Goal: Task Accomplishment & Management: Use online tool/utility

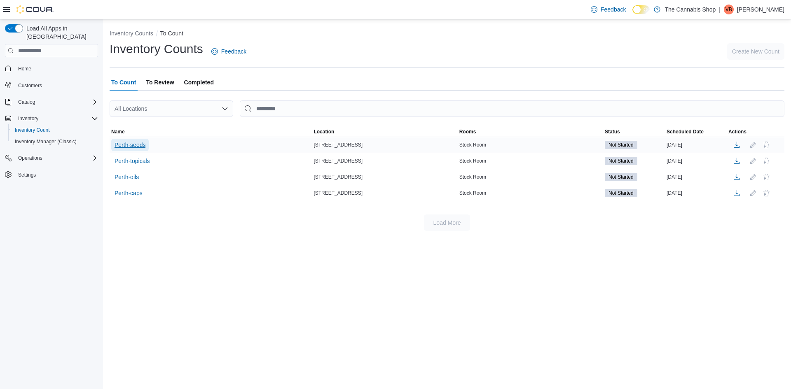
click at [136, 143] on span "Perth-seeds" at bounding box center [130, 145] width 31 height 8
click at [136, 145] on span "Perth-seeds" at bounding box center [130, 145] width 31 height 8
click at [173, 145] on div "Perth-seeds" at bounding box center [211, 145] width 202 height 16
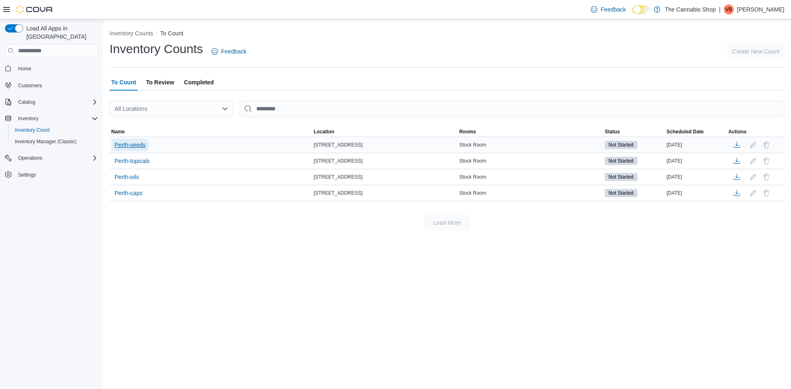
click at [136, 142] on span "Perth-seeds" at bounding box center [130, 145] width 31 height 8
click at [137, 142] on span "Perth-seeds" at bounding box center [130, 145] width 31 height 8
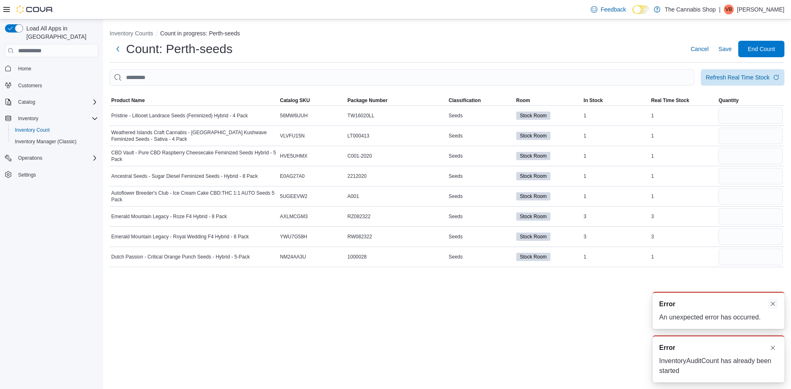
click at [773, 303] on button "Dismiss toast" at bounding box center [773, 304] width 10 height 10
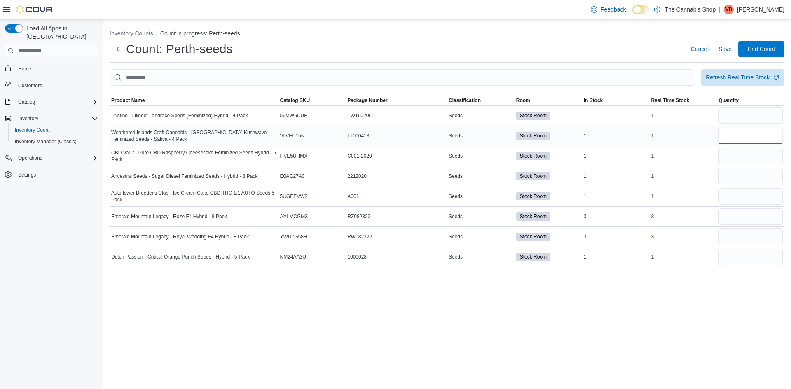
click at [766, 138] on input "number" at bounding box center [751, 136] width 64 height 16
type input "*"
click at [763, 243] on input "number" at bounding box center [751, 237] width 64 height 16
type input "*"
click at [741, 216] on input "number" at bounding box center [751, 217] width 64 height 16
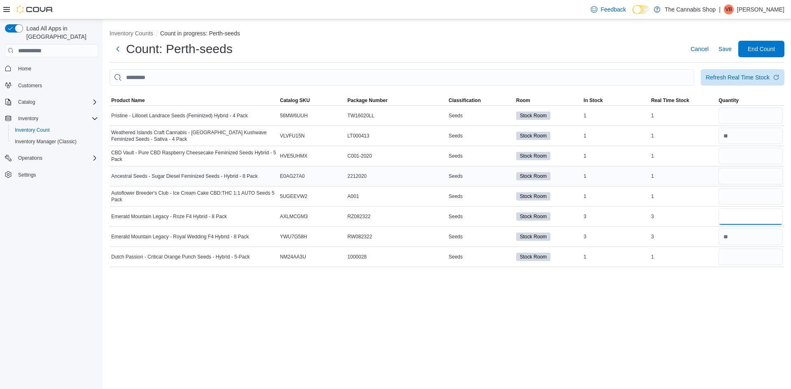
type input "*"
click at [738, 177] on input "number" at bounding box center [751, 176] width 64 height 16
type input "*"
click at [723, 198] on input "number" at bounding box center [751, 196] width 64 height 16
type input "*"
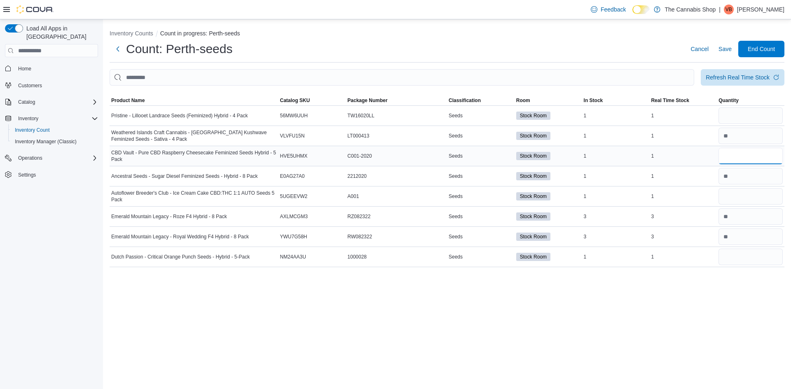
click at [766, 153] on input "number" at bounding box center [751, 156] width 64 height 16
type input "*"
click at [722, 112] on input "number" at bounding box center [751, 116] width 64 height 16
type input "*"
click at [743, 256] on input "number" at bounding box center [751, 257] width 64 height 16
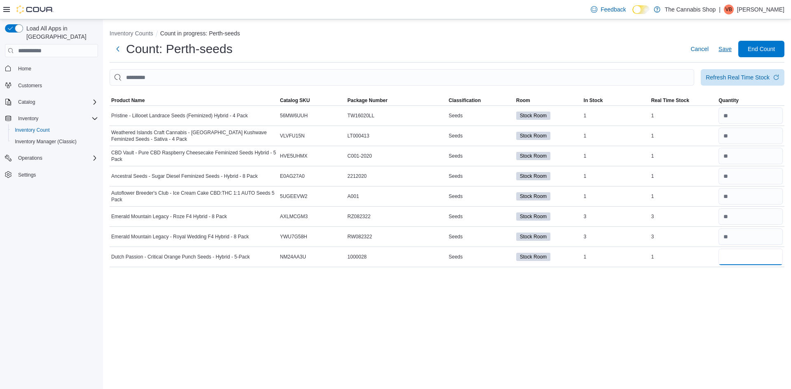
type input "*"
click at [727, 51] on span "Save" at bounding box center [725, 49] width 13 height 8
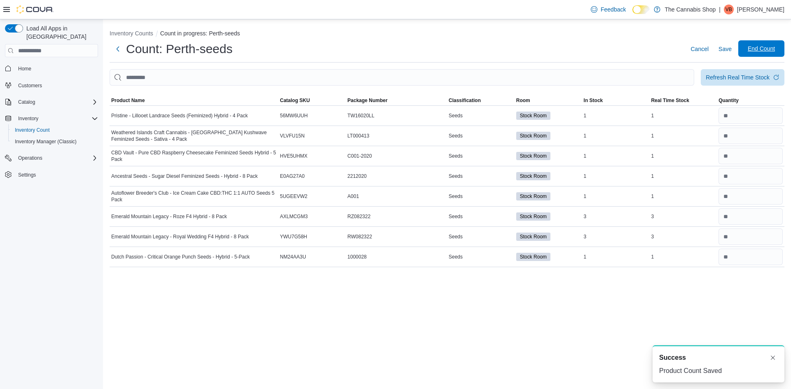
click at [764, 53] on span "End Count" at bounding box center [761, 49] width 27 height 8
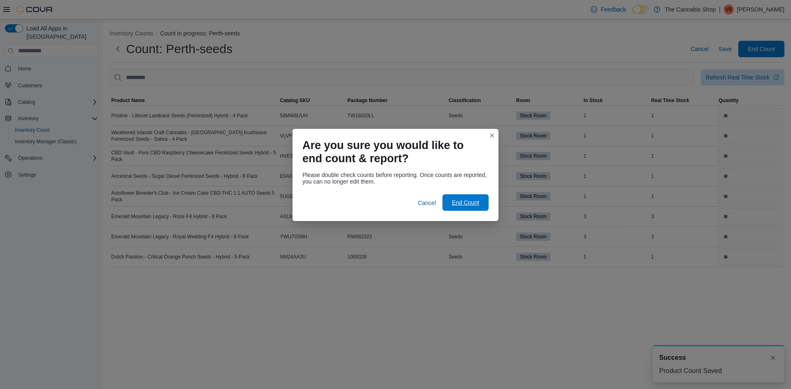
click at [471, 199] on span "End Count" at bounding box center [465, 203] width 27 height 8
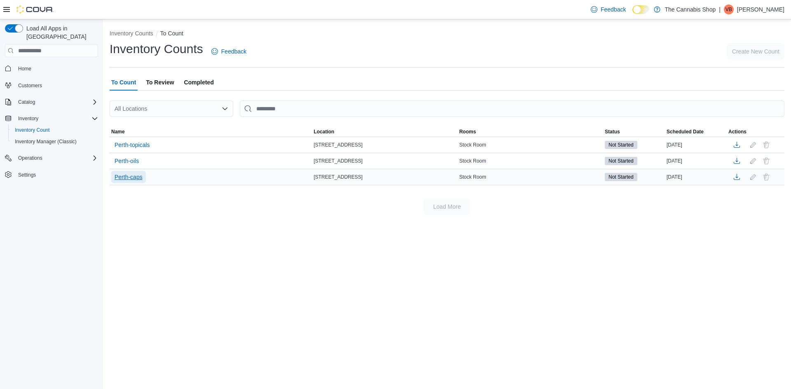
click at [129, 178] on span "Perth-caps" at bounding box center [129, 177] width 28 height 8
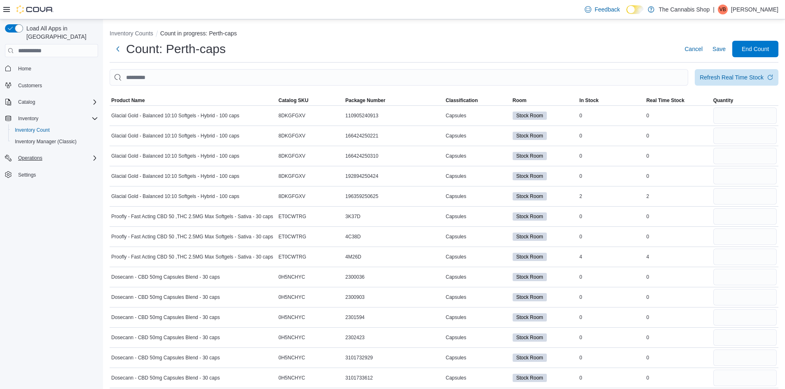
click at [96, 155] on icon "Complex example" at bounding box center [94, 158] width 7 height 7
click at [96, 157] on icon "Complex example" at bounding box center [94, 158] width 5 height 2
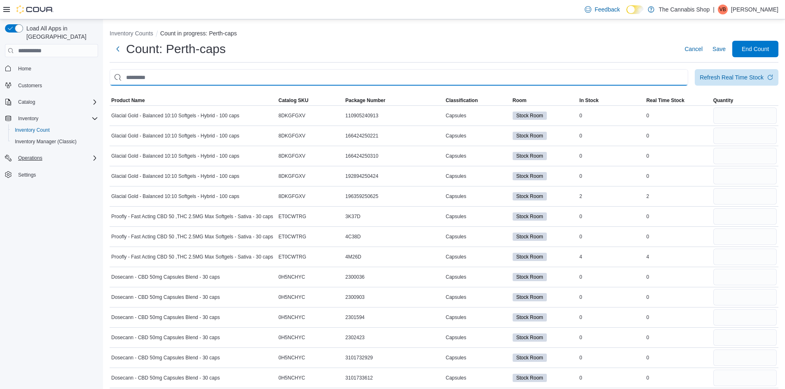
click at [309, 75] on input "This is a search bar. After typing your query, hit enter to filter the results …" at bounding box center [399, 77] width 579 height 16
type input "*****"
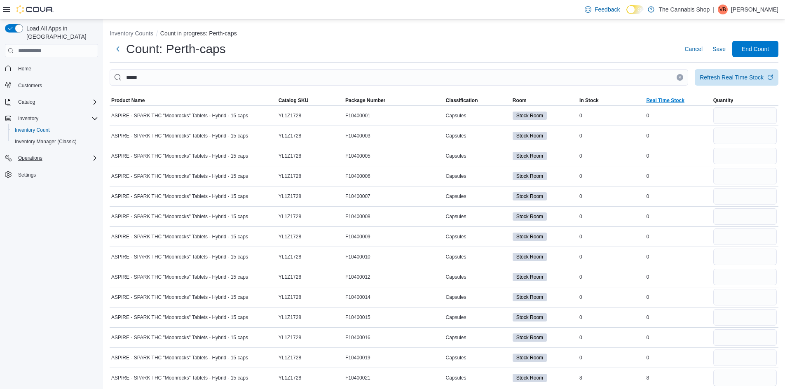
click at [667, 101] on span "Real Time Stock" at bounding box center [665, 100] width 38 height 7
click at [772, 137] on input "number" at bounding box center [744, 136] width 63 height 16
type input "*"
click at [736, 119] on input "number" at bounding box center [744, 116] width 63 height 16
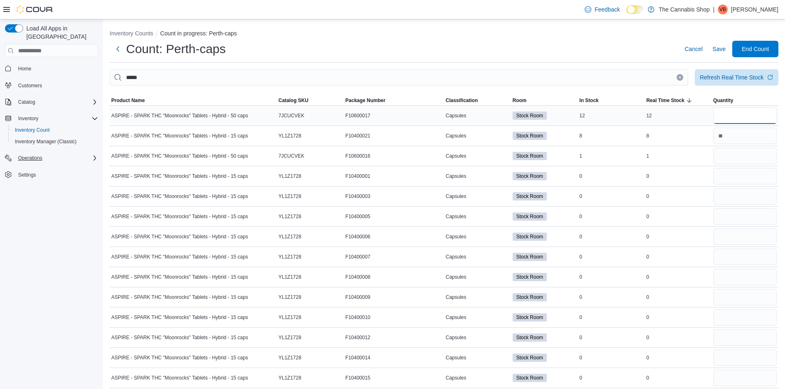
click at [734, 117] on input "number" at bounding box center [744, 116] width 63 height 16
type input "**"
click at [729, 162] on input "number" at bounding box center [744, 156] width 63 height 16
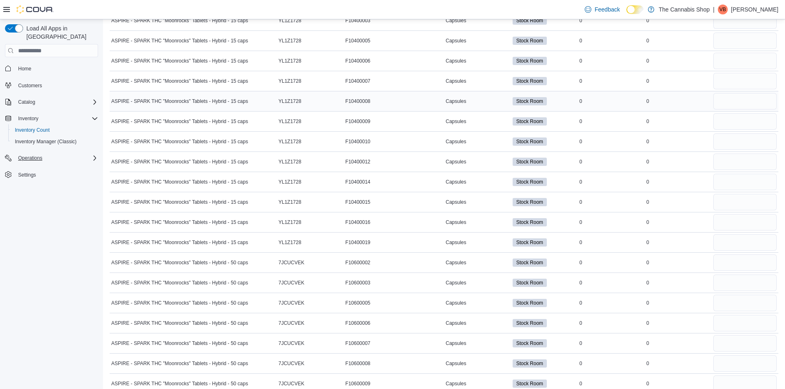
scroll to position [41, 0]
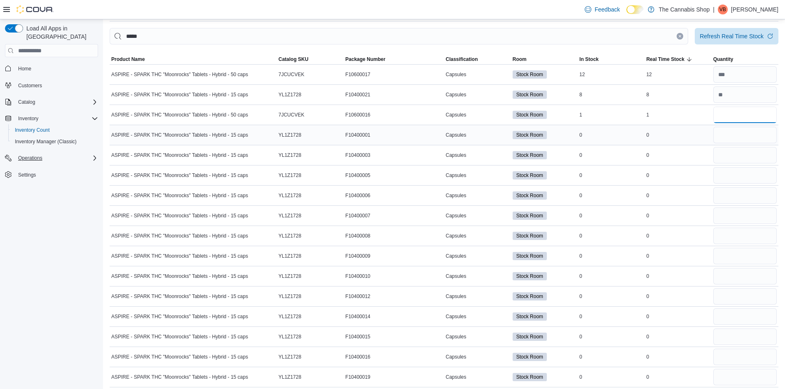
type input "*"
click at [745, 140] on input "number" at bounding box center [744, 135] width 63 height 16
type input "*"
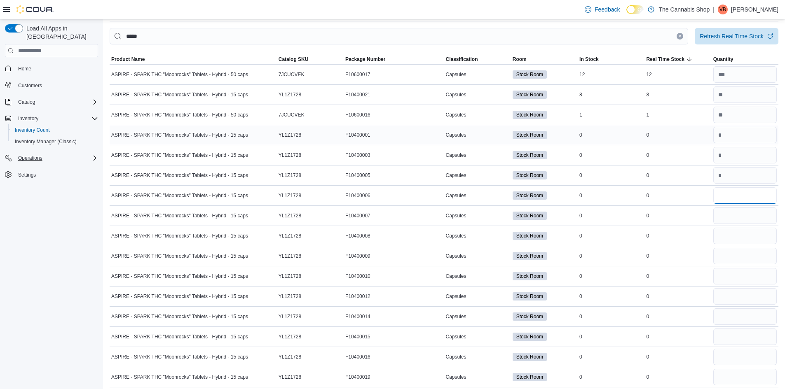
type input "*"
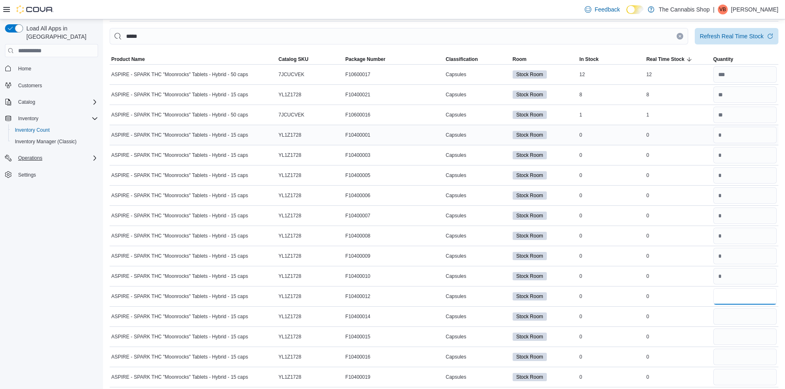
type input "*"
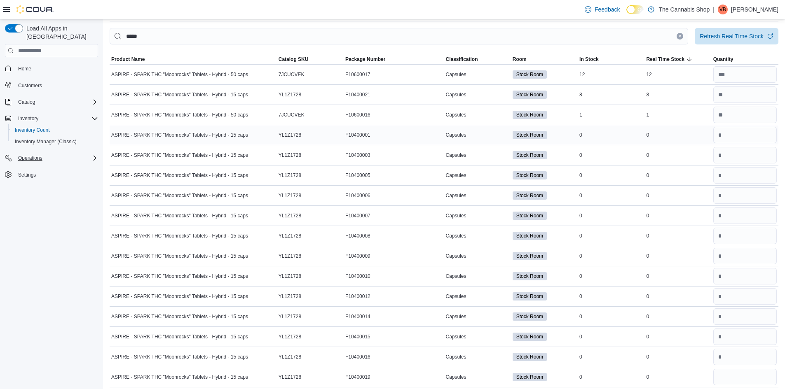
scroll to position [244, 0]
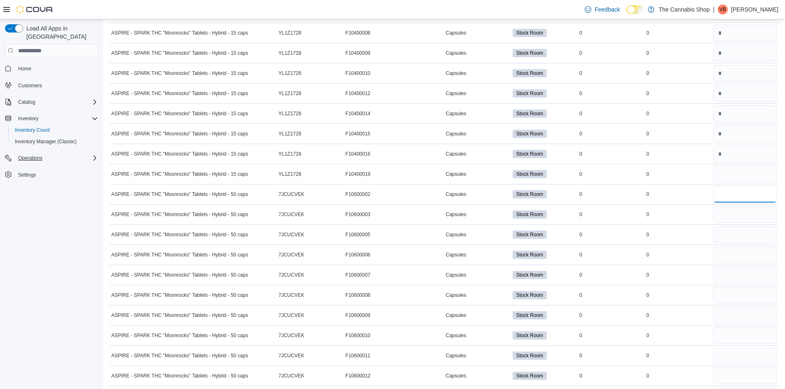
type input "*"
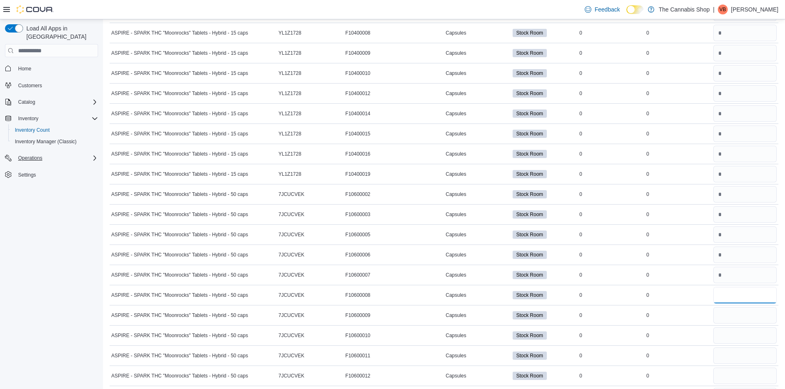
type input "*"
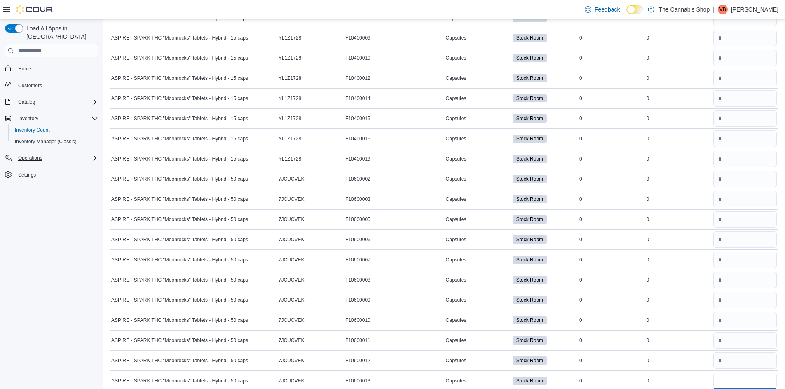
type input "*"
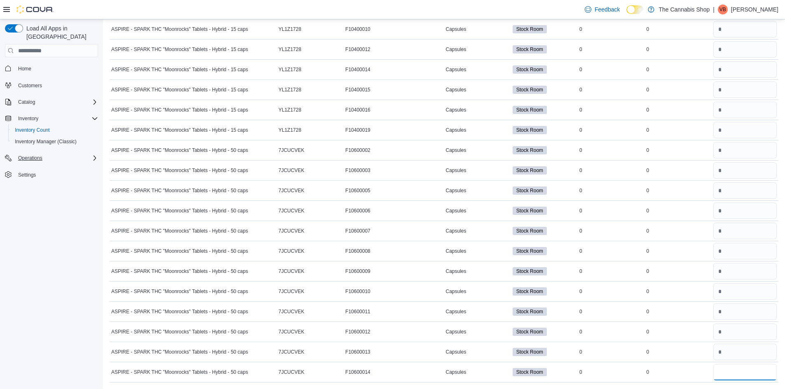
type input "*"
click at [476, 220] on td "Capsules" at bounding box center [477, 211] width 67 height 20
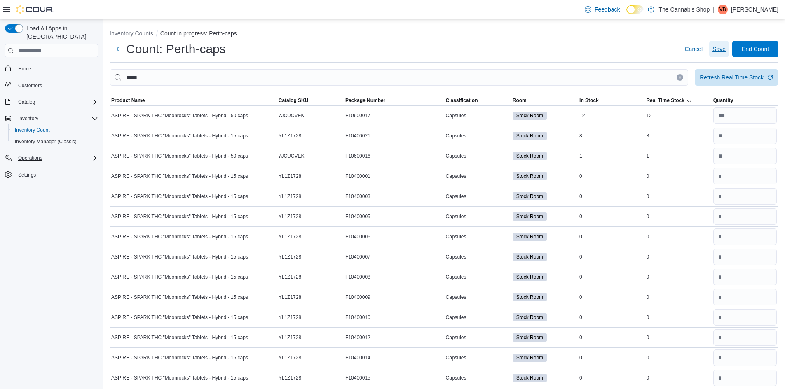
click at [722, 49] on span "Save" at bounding box center [718, 49] width 13 height 8
click at [683, 80] on button "Clear input" at bounding box center [680, 77] width 7 height 7
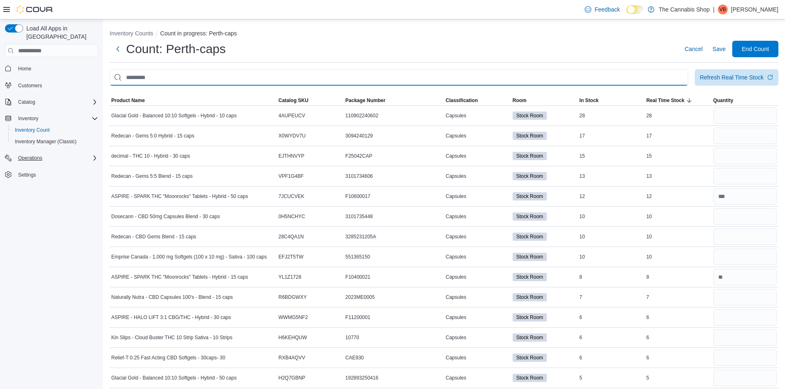
click at [214, 80] on input "This is a search bar. After typing your query, hit enter to filter the results …" at bounding box center [399, 77] width 579 height 16
click at [150, 82] on input "This is a search bar. After typing your query, hit enter to filter the results …" at bounding box center [399, 77] width 579 height 16
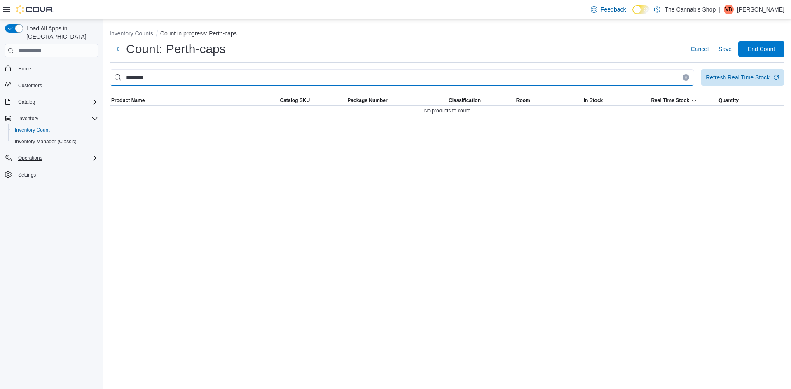
click at [127, 79] on input "********" at bounding box center [402, 77] width 585 height 16
type input "*******"
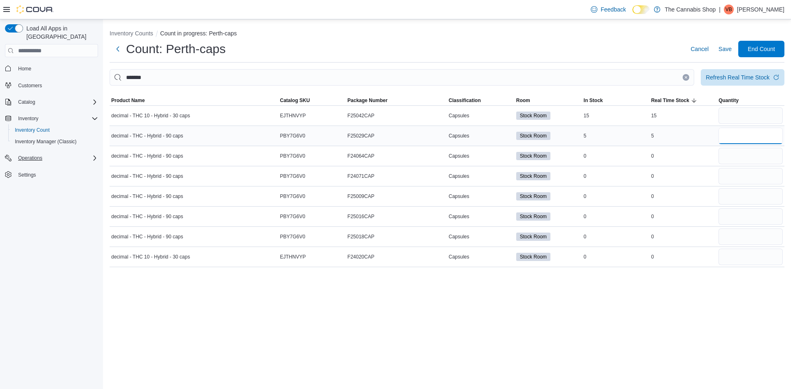
click at [738, 134] on input "number" at bounding box center [751, 136] width 64 height 16
click at [769, 136] on input "number" at bounding box center [751, 136] width 64 height 16
type input "*"
click at [748, 111] on input "number" at bounding box center [751, 116] width 64 height 16
click at [748, 112] on input "number" at bounding box center [751, 116] width 64 height 16
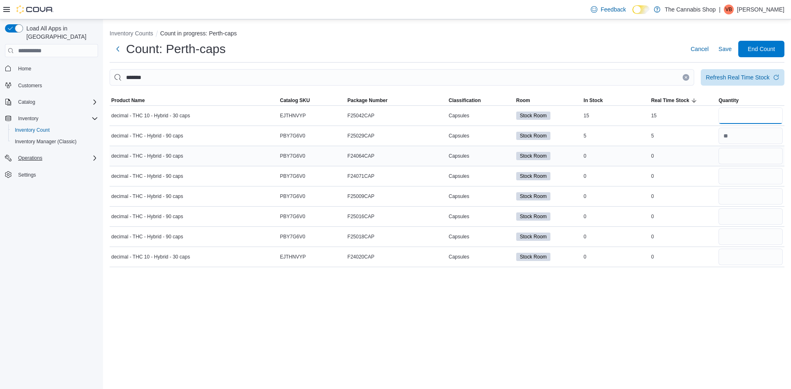
type input "**"
click at [733, 154] on input "number" at bounding box center [751, 156] width 64 height 16
type input "*"
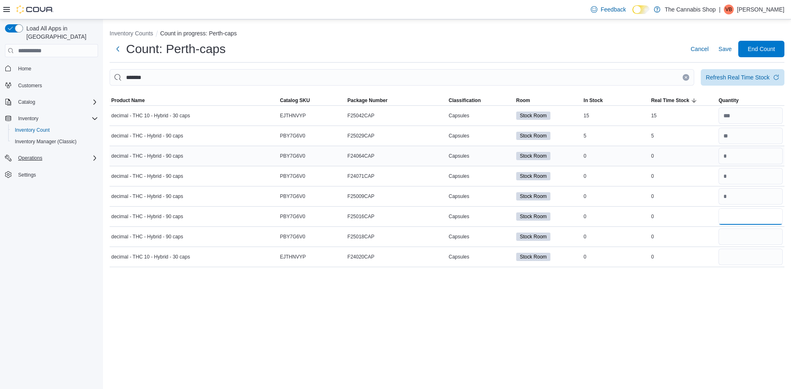
type input "*"
click at [728, 52] on span "Save" at bounding box center [725, 49] width 13 height 8
click at [686, 75] on button "Clear input" at bounding box center [686, 77] width 7 height 7
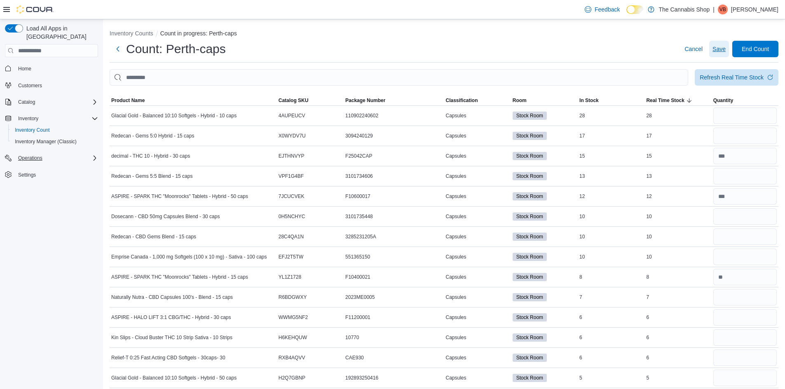
click at [726, 48] on span "Save" at bounding box center [718, 49] width 13 height 8
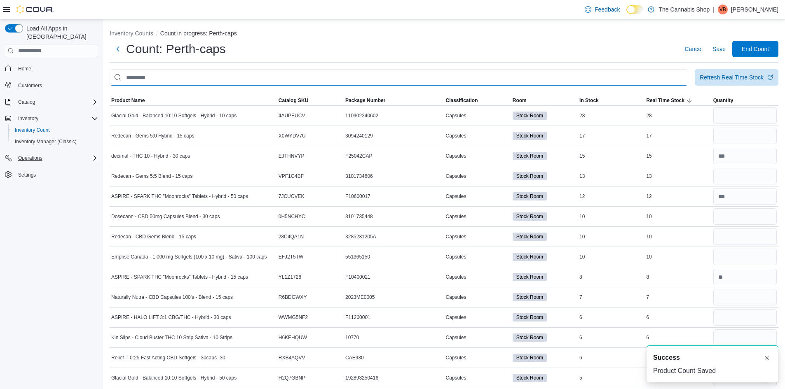
click at [665, 78] on input "This is a search bar. After typing your query, hit enter to filter the results …" at bounding box center [399, 77] width 579 height 16
type input "*******"
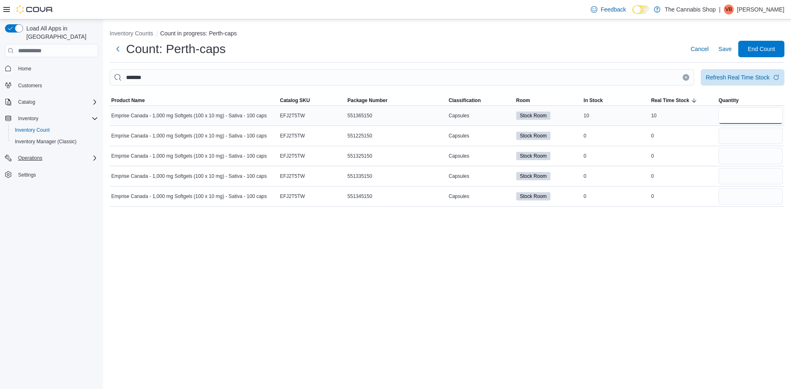
click at [725, 111] on input "number" at bounding box center [751, 116] width 64 height 16
click at [733, 117] on input "number" at bounding box center [751, 116] width 64 height 16
type input "**"
click at [748, 140] on input "number" at bounding box center [751, 136] width 64 height 16
type input "*"
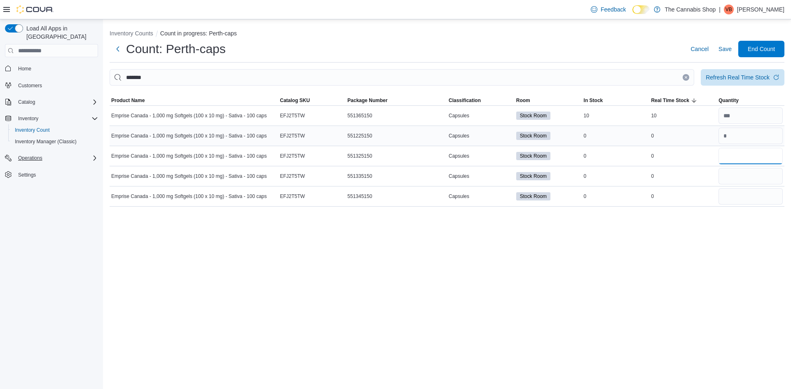
type input "*"
click at [721, 49] on span "Save" at bounding box center [725, 49] width 13 height 8
click at [685, 77] on icon "Clear input" at bounding box center [686, 78] width 2 height 2
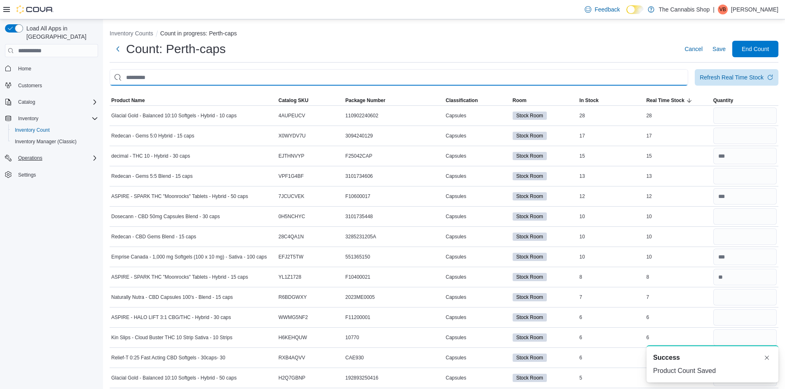
click at [680, 78] on input "This is a search bar. After typing your query, hit enter to filter the results …" at bounding box center [399, 77] width 579 height 16
type input "********"
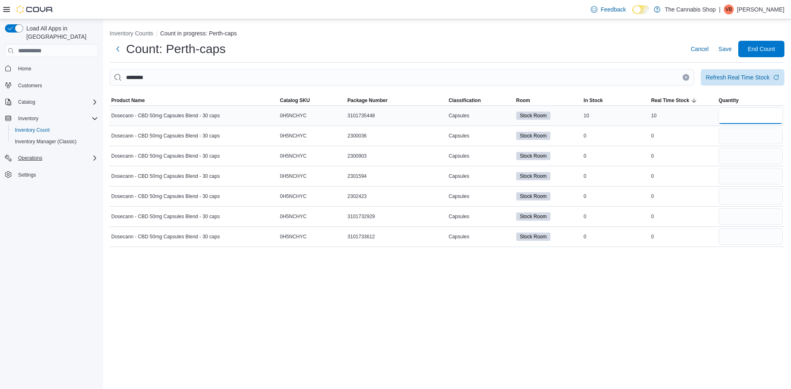
click at [745, 116] on input "number" at bounding box center [751, 116] width 64 height 16
click at [745, 115] on input "number" at bounding box center [751, 116] width 64 height 16
type input "**"
click at [736, 134] on input "number" at bounding box center [751, 136] width 64 height 16
type input "*"
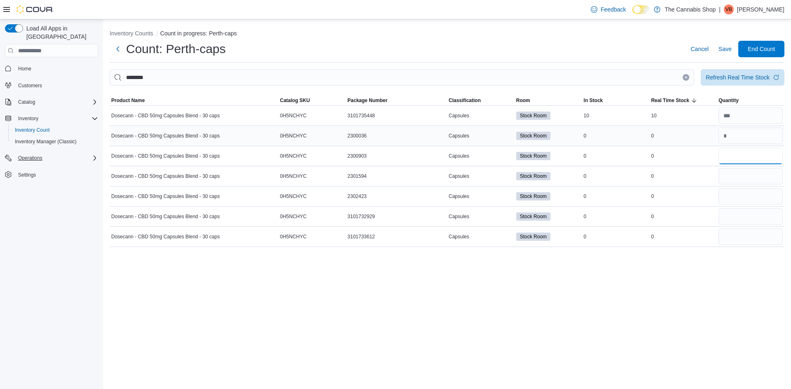
type input "*"
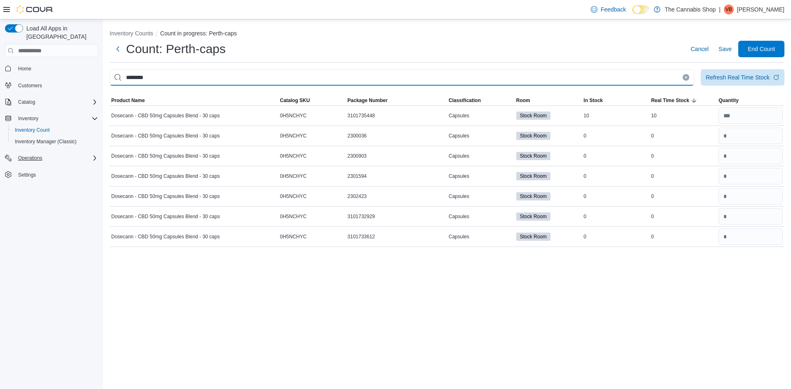
drag, startPoint x: 179, startPoint y: 78, endPoint x: 0, endPoint y: 73, distance: 178.9
click at [0, 74] on div "Load All Apps in New Hub Home Customers Catalog Inventory Inventory Count Inven…" at bounding box center [395, 204] width 791 height 370
type input "*******"
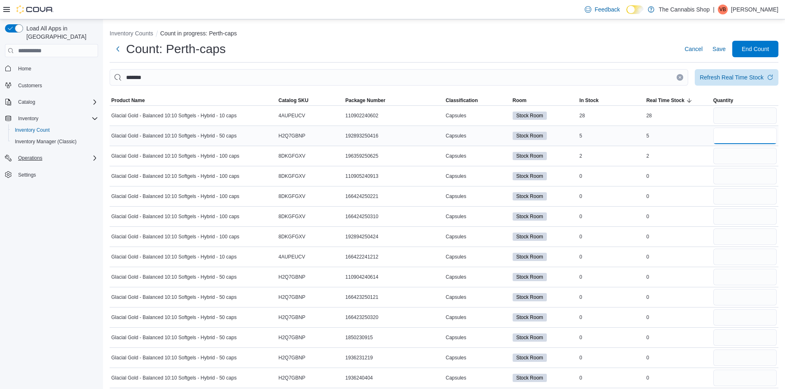
click at [731, 138] on input "number" at bounding box center [744, 136] width 63 height 16
type input "*"
click at [741, 116] on input "number" at bounding box center [744, 116] width 63 height 16
type input "**"
click at [748, 156] on input "number" at bounding box center [744, 156] width 63 height 16
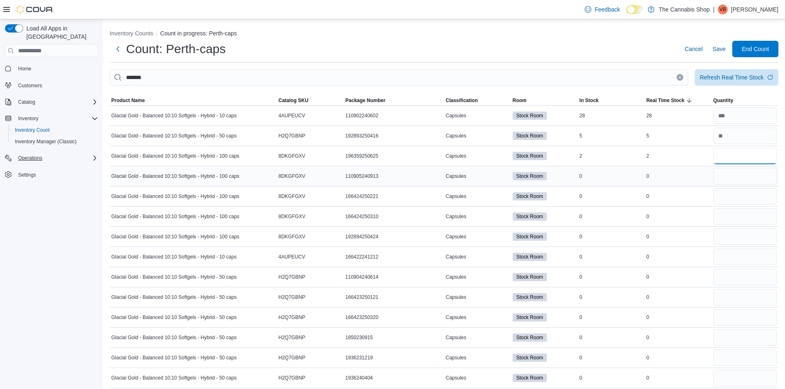
type input "*"
click at [730, 171] on input "number" at bounding box center [744, 176] width 63 height 16
type input "*"
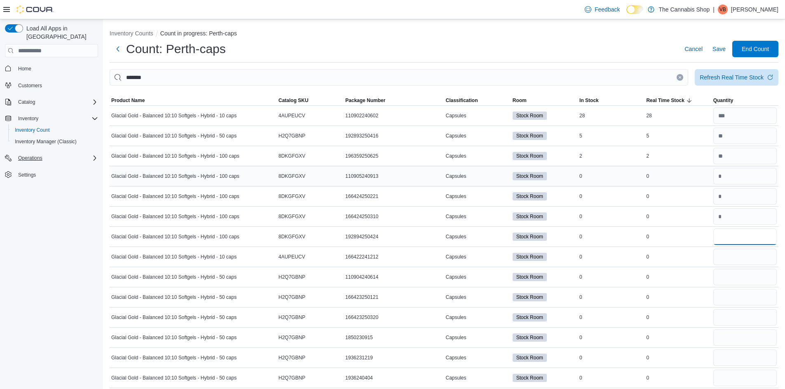
type input "*"
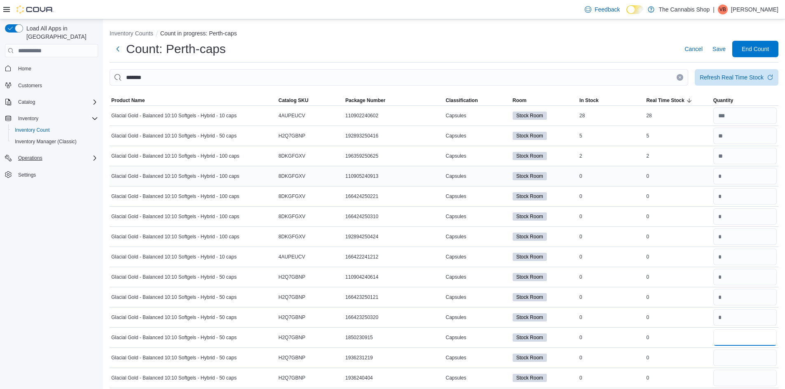
type input "*"
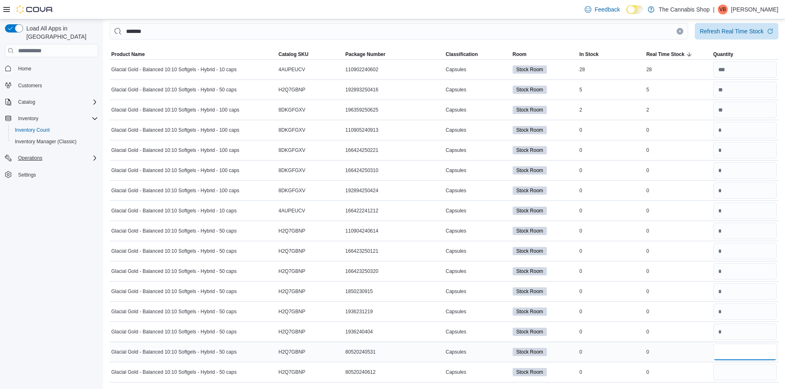
click at [744, 353] on input "number" at bounding box center [744, 352] width 63 height 16
type input "*"
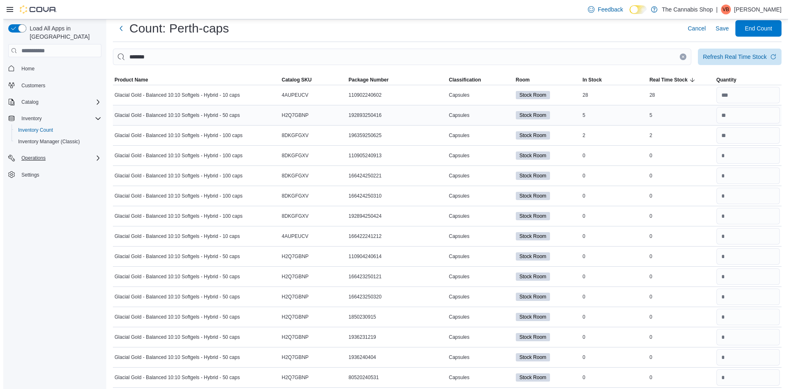
scroll to position [0, 0]
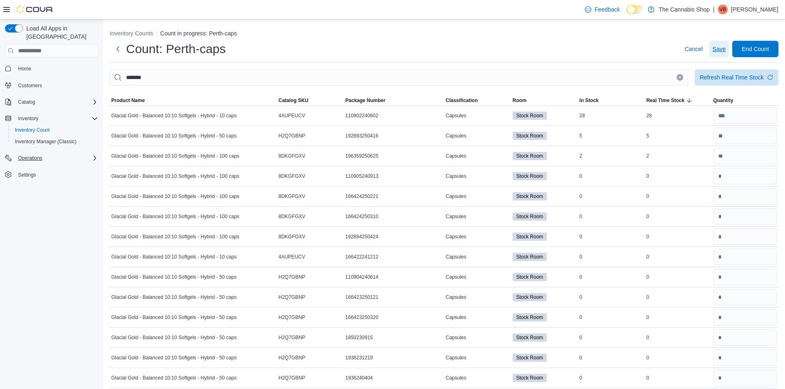
click at [723, 49] on span "Save" at bounding box center [718, 49] width 13 height 8
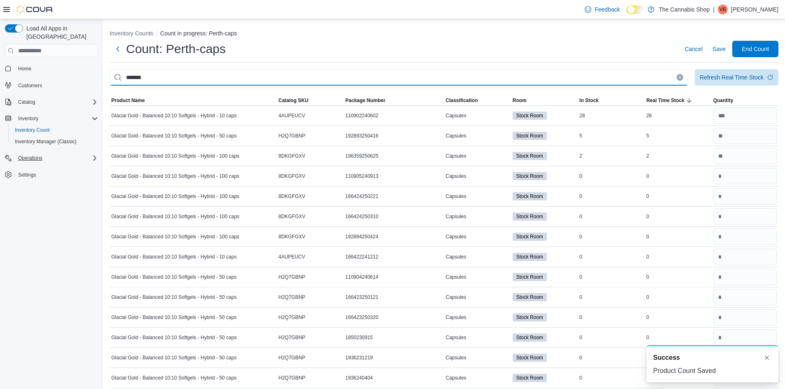
click at [685, 82] on input "*******" at bounding box center [399, 77] width 579 height 16
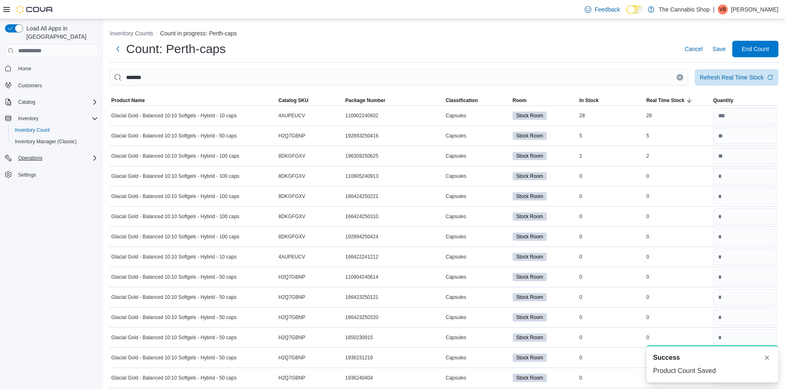
click at [683, 75] on button "Clear input" at bounding box center [680, 77] width 7 height 7
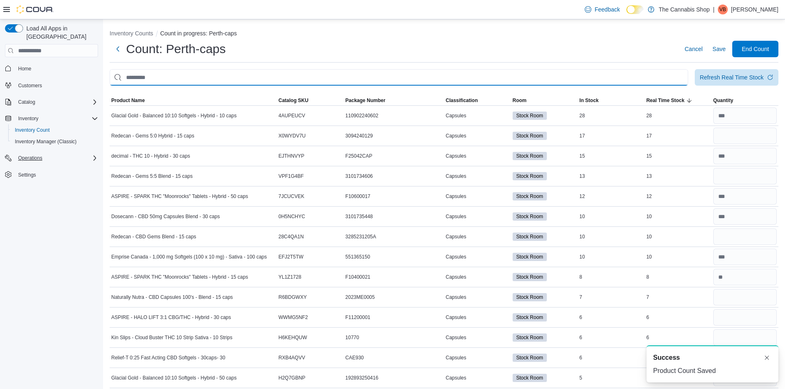
click at [663, 78] on input "This is a search bar. After typing your query, hit enter to filter the results …" at bounding box center [399, 77] width 579 height 16
click at [660, 76] on input "This is a search bar. After typing your query, hit enter to filter the results …" at bounding box center [399, 77] width 579 height 16
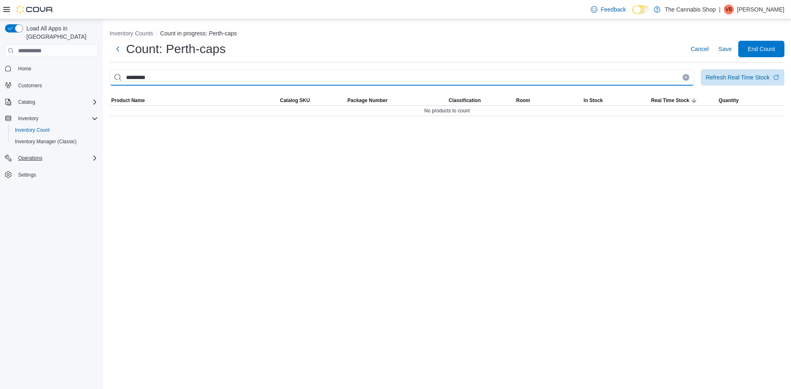
click at [137, 80] on input "*********" at bounding box center [402, 77] width 585 height 16
type input "*********"
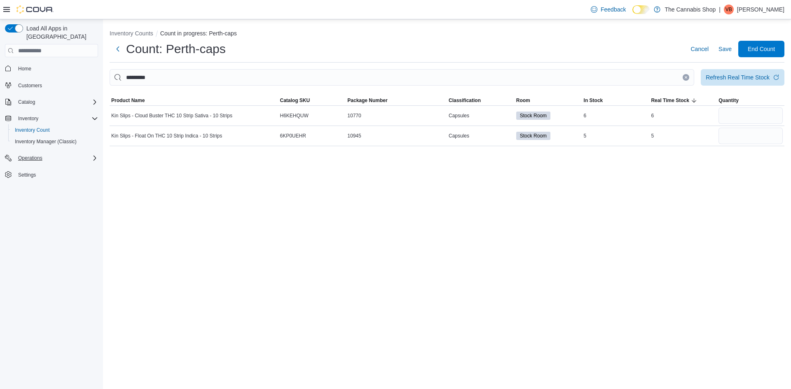
click at [472, 235] on div "Inventory Counts Count in progress: Perth-caps Count: Perth-caps Cancel Save En…" at bounding box center [447, 204] width 688 height 370
click at [736, 117] on input "number" at bounding box center [751, 116] width 64 height 16
click at [726, 122] on input "number" at bounding box center [751, 116] width 64 height 16
type input "*"
drag, startPoint x: 727, startPoint y: 122, endPoint x: 699, endPoint y: 118, distance: 27.9
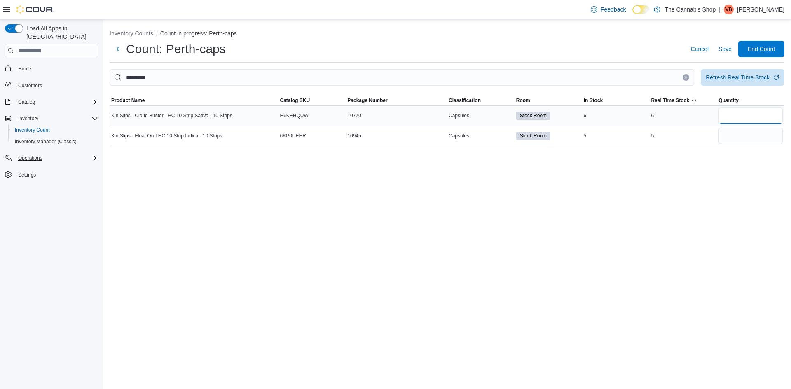
click at [699, 118] on tr "Kin Slips - Cloud Buster THC 10 Strip Sativa - 10 Strips Catalog SKU H6KEHQUW P…" at bounding box center [447, 116] width 675 height 20
click at [752, 141] on input "number" at bounding box center [751, 136] width 64 height 16
type input "*"
click at [748, 120] on input "number" at bounding box center [751, 116] width 64 height 16
click at [734, 117] on input "number" at bounding box center [751, 116] width 64 height 16
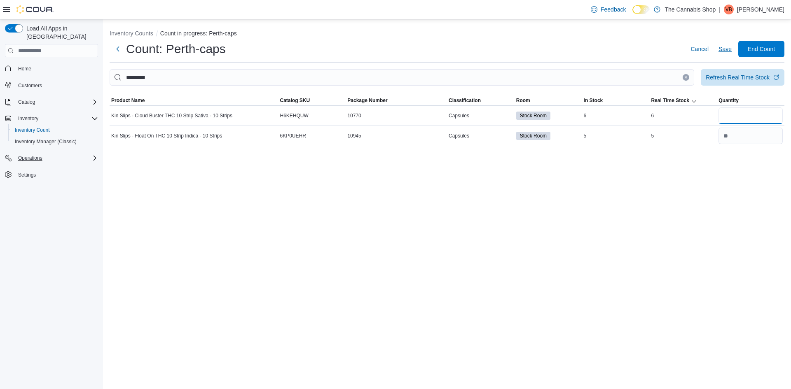
type input "*"
click at [722, 51] on span "Save" at bounding box center [725, 49] width 13 height 8
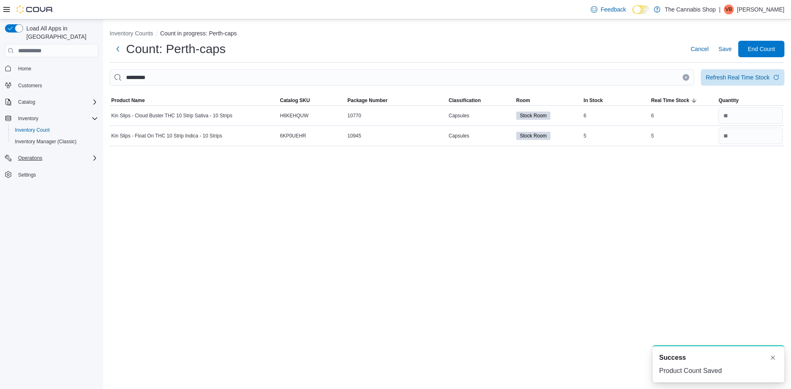
click at [687, 78] on icon "Clear input" at bounding box center [686, 78] width 2 height 2
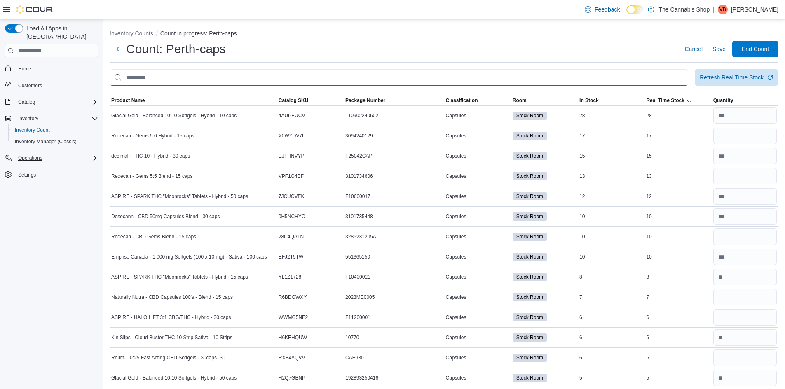
drag, startPoint x: 678, startPoint y: 76, endPoint x: 673, endPoint y: 78, distance: 5.0
click at [677, 76] on input "This is a search bar. After typing your query, hit enter to filter the results …" at bounding box center [399, 77] width 579 height 16
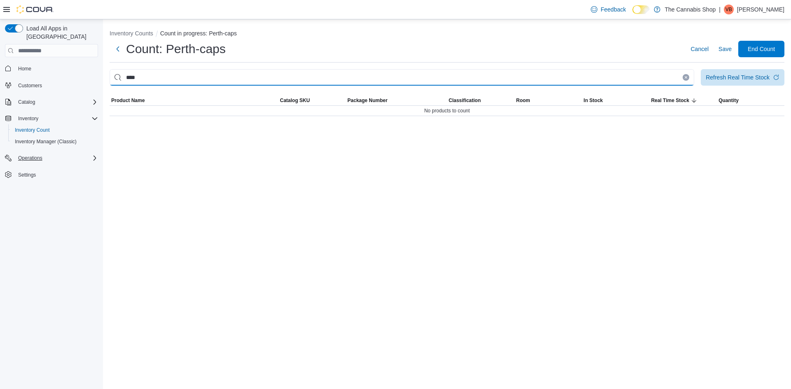
click at [657, 75] on input "****" at bounding box center [402, 77] width 585 height 16
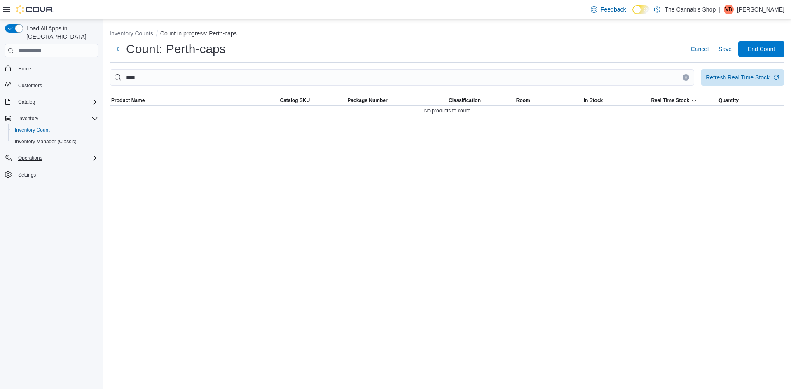
click at [674, 95] on th "Real Time Stock" at bounding box center [683, 100] width 68 height 11
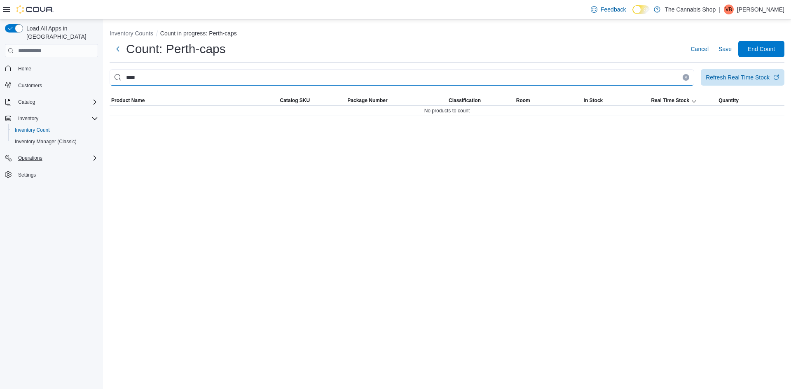
drag, startPoint x: 492, startPoint y: 75, endPoint x: 0, endPoint y: 74, distance: 492.4
click at [0, 73] on div "Load All Apps in [GEOGRAPHIC_DATA] Home Customers Catalog Inventory Inventory C…" at bounding box center [395, 204] width 791 height 370
type input "****"
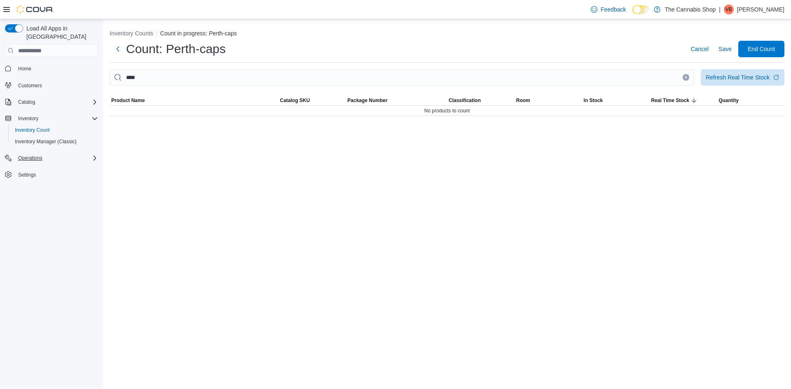
click at [687, 78] on icon "Clear input" at bounding box center [686, 78] width 2 height 2
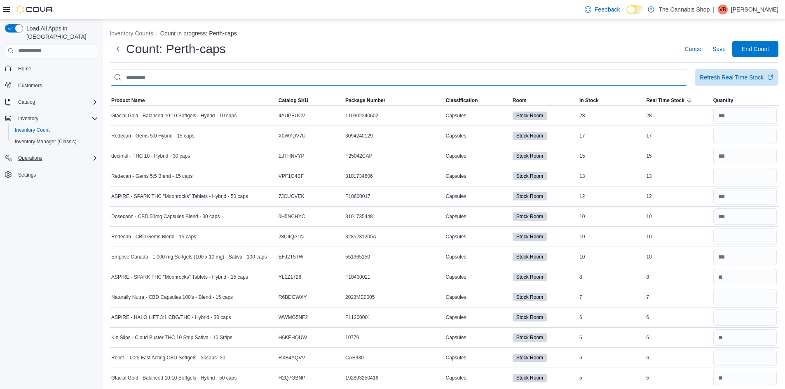
click at [152, 80] on input "This is a search bar. After typing your query, hit enter to filter the results …" at bounding box center [399, 77] width 579 height 16
type input "*"
type input "*********"
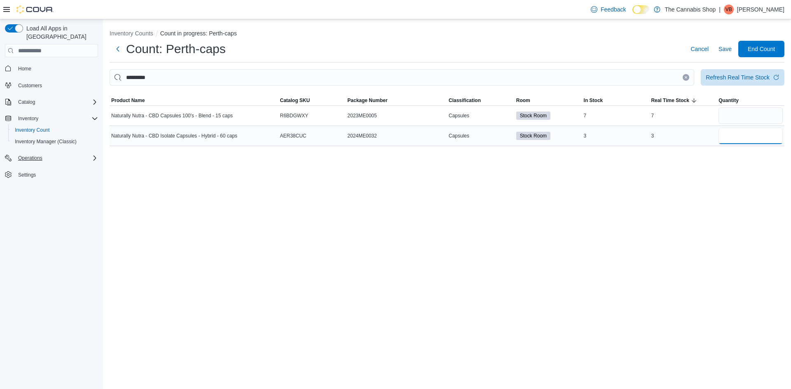
click at [743, 133] on input "number" at bounding box center [751, 136] width 64 height 16
type input "*"
click at [724, 121] on input "number" at bounding box center [751, 116] width 64 height 16
type input "*"
click at [728, 50] on span "Save" at bounding box center [725, 49] width 13 height 8
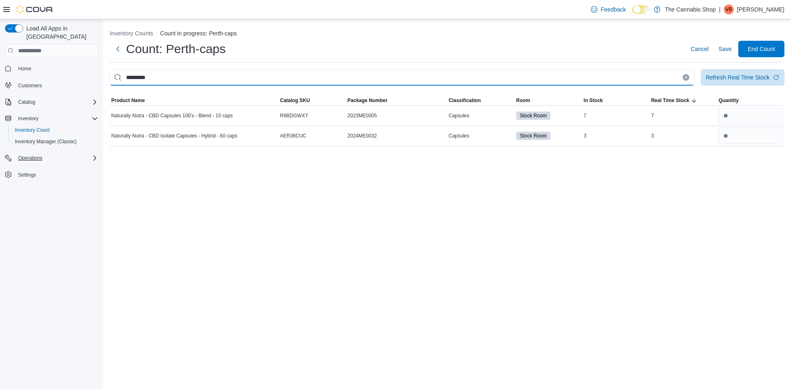
drag, startPoint x: 164, startPoint y: 76, endPoint x: 0, endPoint y: 90, distance: 164.6
click at [0, 90] on div "Load All Apps in New Hub Home Customers Catalog Inventory Inventory Count Inven…" at bounding box center [395, 204] width 791 height 370
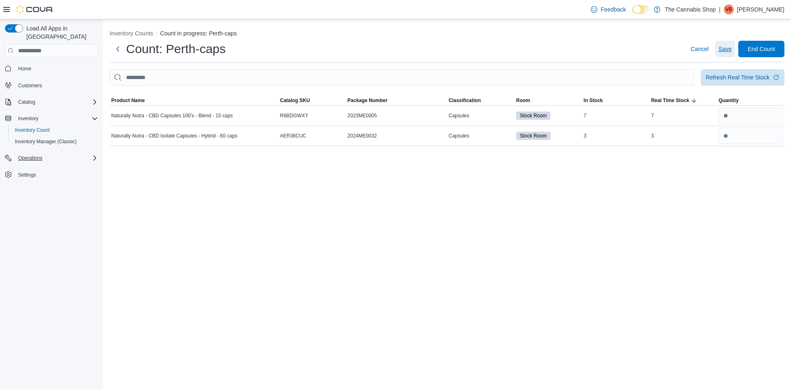
click at [727, 52] on span "Save" at bounding box center [725, 49] width 13 height 8
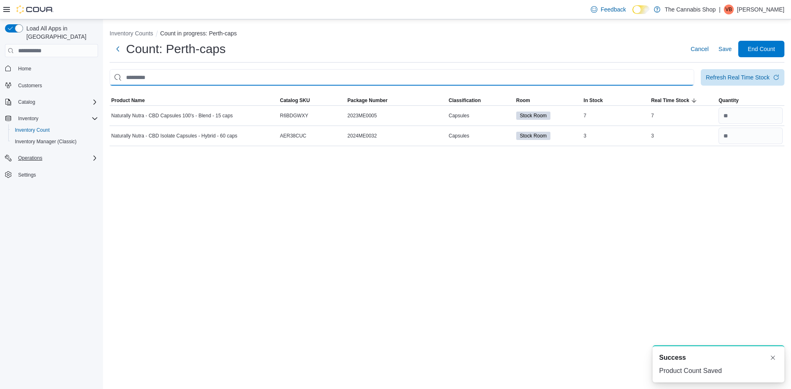
click at [682, 79] on input "This is a search bar. After typing your query, hit enter to filter the results …" at bounding box center [402, 77] width 585 height 16
type input "*******"
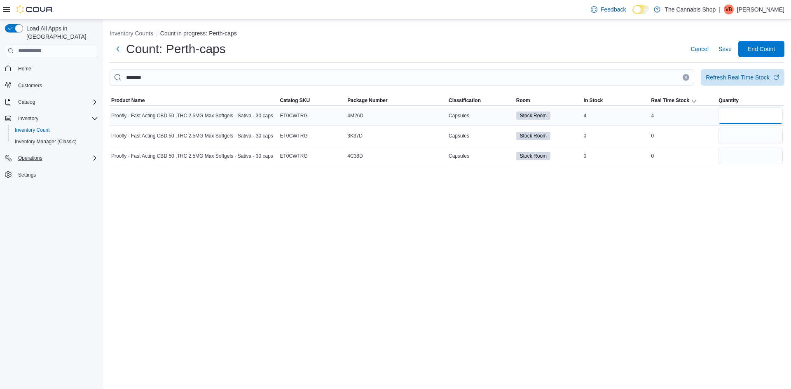
click at [745, 122] on input "number" at bounding box center [751, 116] width 64 height 16
type input "*"
click at [751, 135] on input "number" at bounding box center [751, 136] width 64 height 16
type input "*"
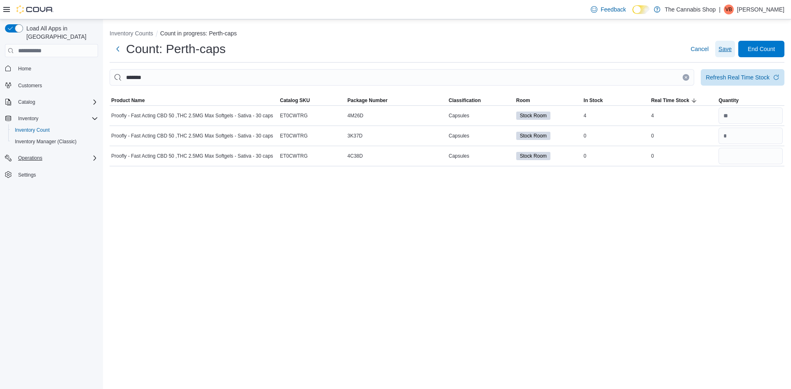
click at [722, 47] on span "Save" at bounding box center [725, 49] width 13 height 8
drag, startPoint x: 684, startPoint y: 76, endPoint x: 676, endPoint y: 79, distance: 8.9
click at [685, 75] on button "Clear input" at bounding box center [686, 77] width 7 height 7
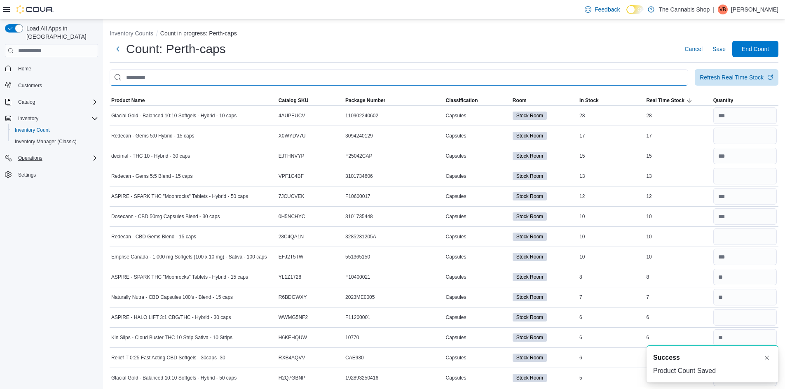
click at [661, 83] on input "This is a search bar. After typing your query, hit enter to filter the results …" at bounding box center [399, 77] width 579 height 16
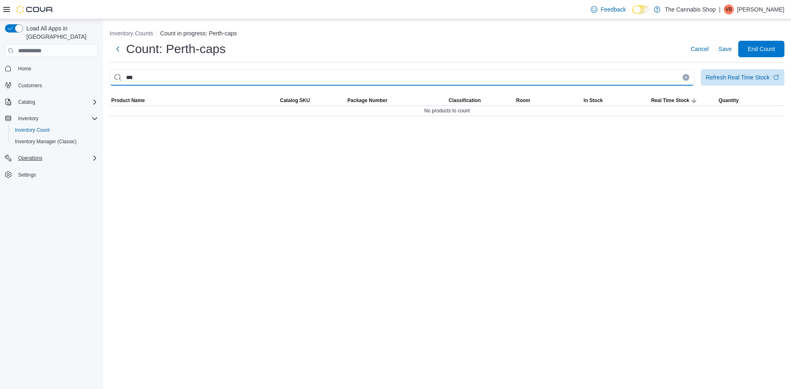
click at [447, 82] on input "***" at bounding box center [402, 77] width 585 height 16
type input "*"
click at [0, 74] on div "Load All Apps in [GEOGRAPHIC_DATA] Home Customers Catalog Inventory Inventory C…" at bounding box center [395, 204] width 791 height 370
click at [126, 76] on input "******" at bounding box center [402, 77] width 585 height 16
drag, startPoint x: 183, startPoint y: 79, endPoint x: 0, endPoint y: 52, distance: 185.0
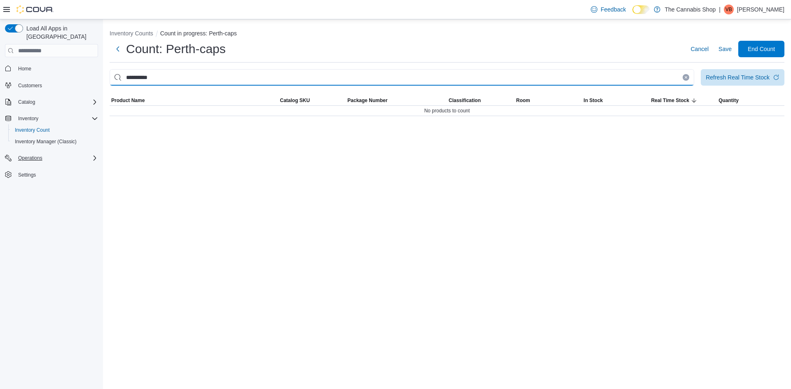
click at [0, 52] on div "**********" at bounding box center [395, 204] width 791 height 370
drag, startPoint x: 173, startPoint y: 76, endPoint x: 0, endPoint y: 83, distance: 173.6
click at [0, 82] on div "Load All Apps in [GEOGRAPHIC_DATA] Home Customers Catalog Inventory Inventory C…" at bounding box center [395, 204] width 791 height 370
type input "******"
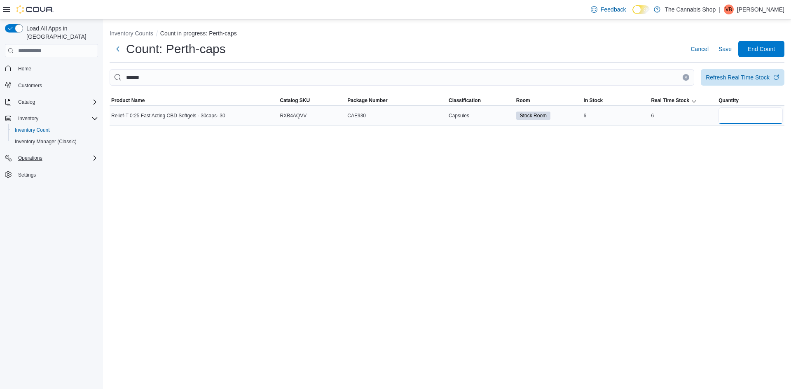
click at [756, 108] on input "number" at bounding box center [751, 116] width 64 height 16
type input "*"
click at [727, 48] on span "Save" at bounding box center [725, 49] width 13 height 8
click at [687, 78] on icon "Clear input" at bounding box center [686, 78] width 2 height 2
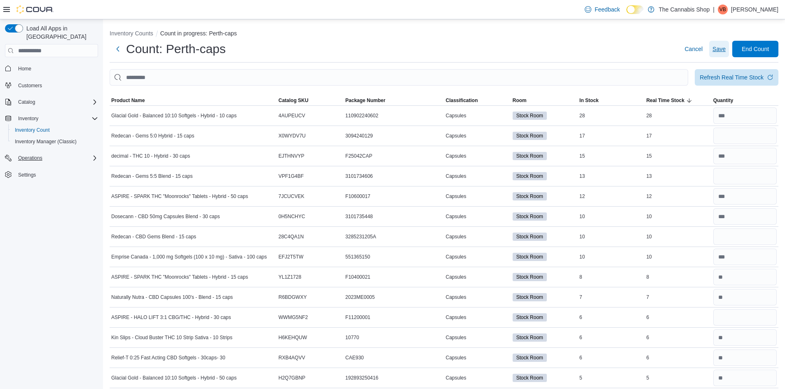
click at [720, 49] on span "Save" at bounding box center [718, 49] width 13 height 8
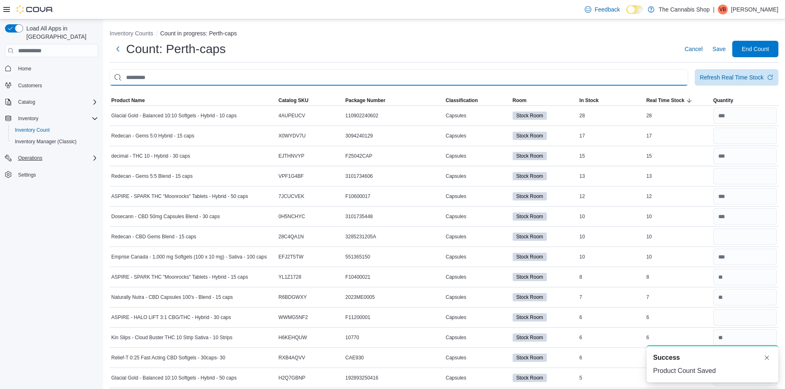
click at [667, 79] on input "This is a search bar. After typing your query, hit enter to filter the results …" at bounding box center [399, 77] width 579 height 16
click at [542, 80] on input "This is a search bar. After typing your query, hit enter to filter the results …" at bounding box center [399, 77] width 579 height 16
type input "****"
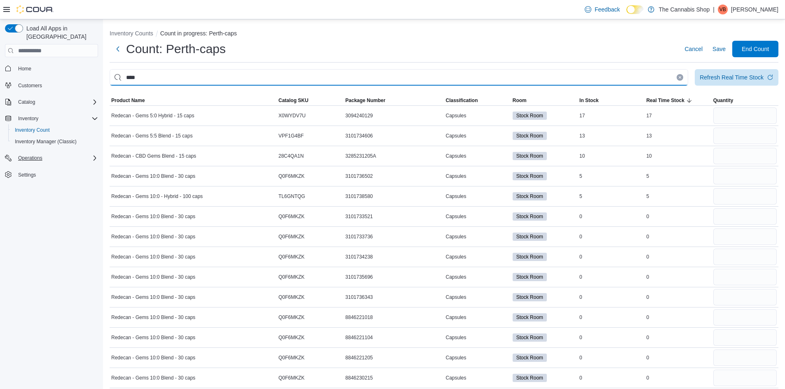
click at [604, 74] on input "****" at bounding box center [399, 77] width 579 height 16
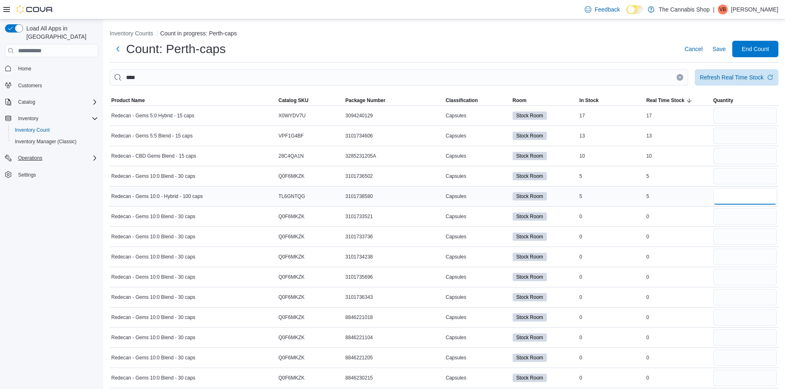
click at [727, 199] on input "number" at bounding box center [744, 196] width 63 height 16
click at [734, 178] on input "number" at bounding box center [744, 176] width 63 height 16
type input "*"
click at [770, 194] on input "number" at bounding box center [744, 196] width 63 height 16
type input "*"
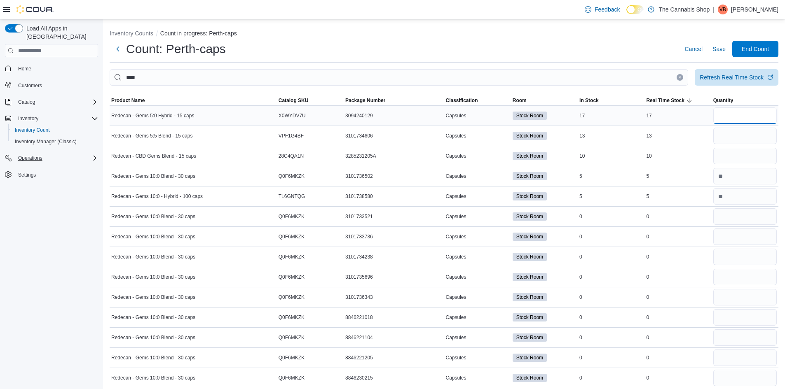
click at [739, 117] on input "number" at bounding box center [744, 116] width 63 height 16
type input "**"
click at [744, 138] on input "number" at bounding box center [744, 136] width 63 height 16
type input "**"
click at [738, 155] on input "number" at bounding box center [744, 156] width 63 height 16
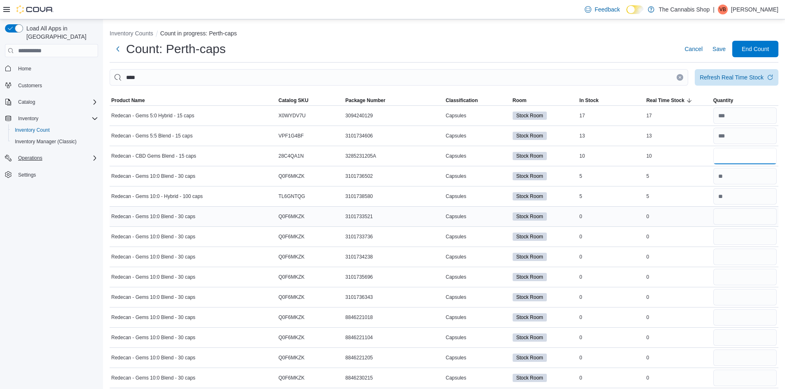
type input "**"
click at [744, 219] on input "number" at bounding box center [744, 217] width 63 height 16
type input "*"
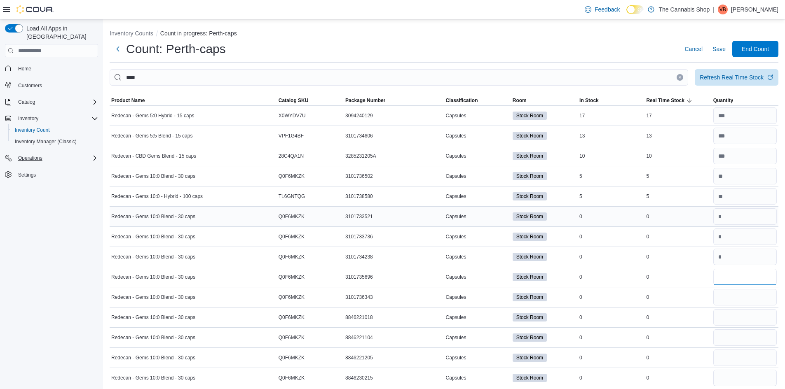
type input "*"
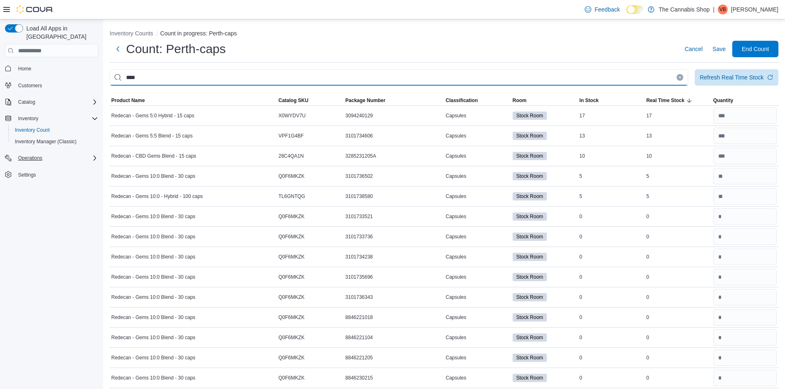
drag, startPoint x: 668, startPoint y: 82, endPoint x: 0, endPoint y: 83, distance: 668.4
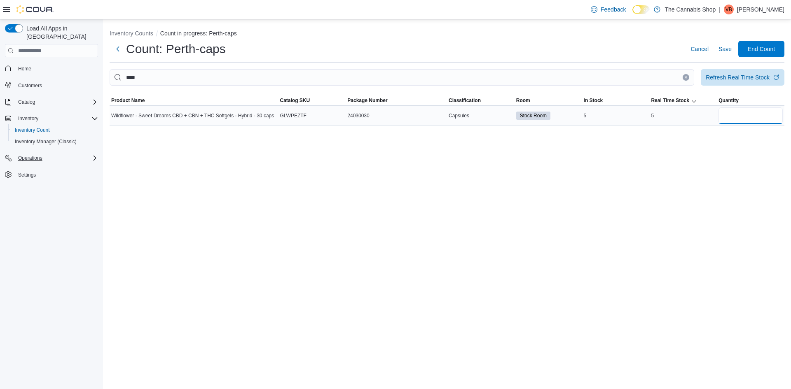
click at [740, 114] on input "number" at bounding box center [751, 116] width 64 height 16
click at [685, 78] on icon "Clear input" at bounding box center [685, 77] width 3 height 3
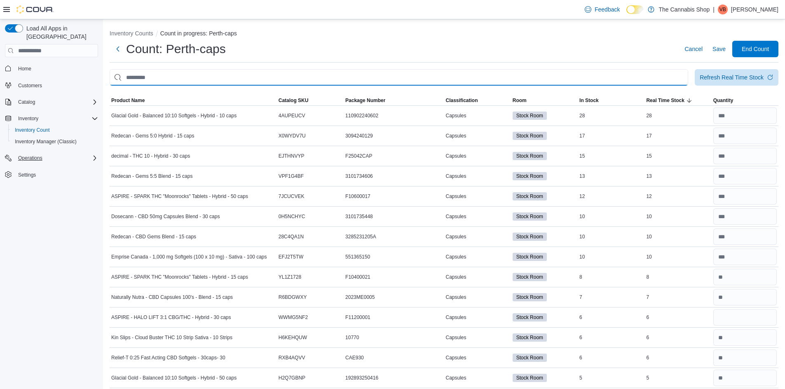
click at [685, 78] on input "This is a search bar. After typing your query, hit enter to filter the results …" at bounding box center [399, 77] width 579 height 16
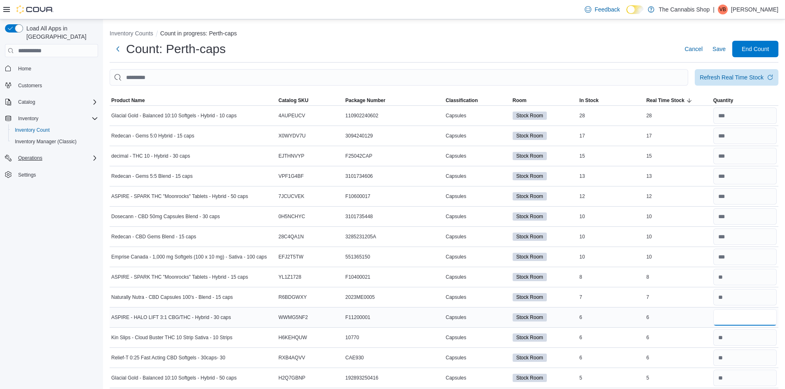
click at [733, 320] on input "number" at bounding box center [744, 317] width 63 height 16
click at [733, 321] on input "number" at bounding box center [744, 317] width 63 height 16
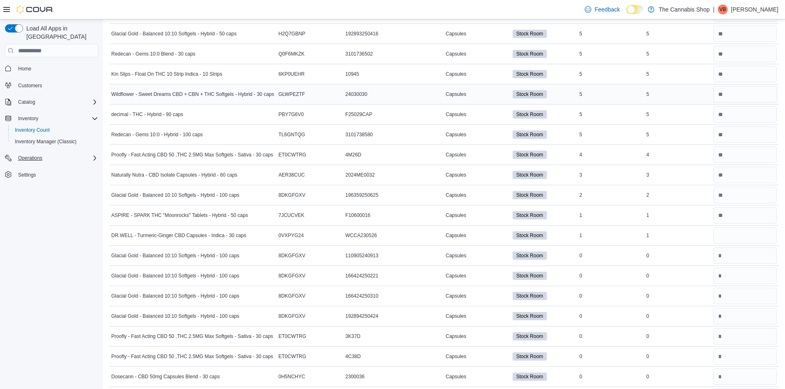
scroll to position [371, 0]
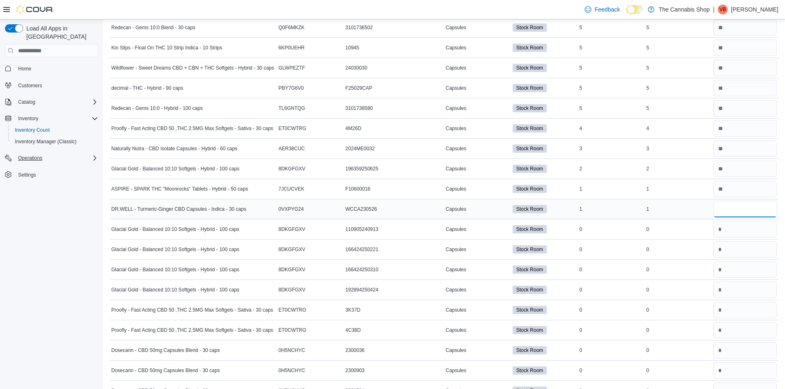
click at [740, 213] on input "number" at bounding box center [744, 209] width 63 height 16
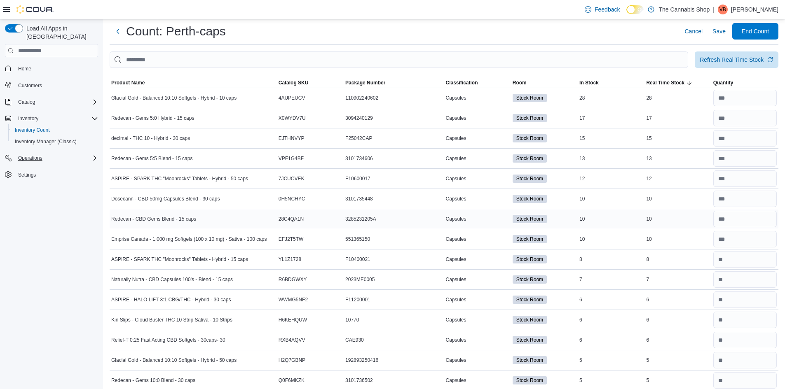
scroll to position [0, 0]
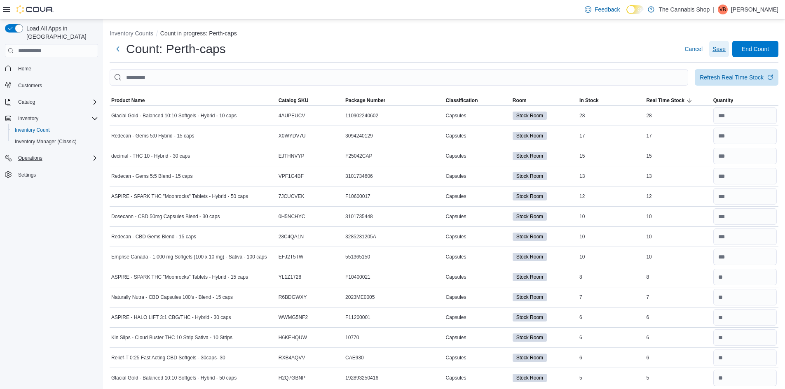
click at [723, 51] on span "Save" at bounding box center [718, 49] width 13 height 8
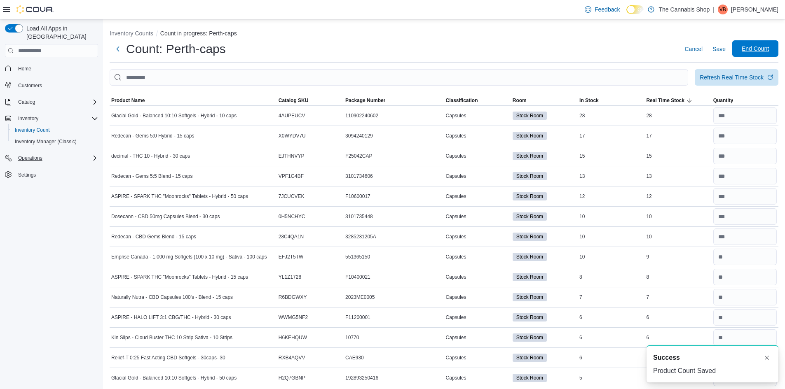
click at [764, 49] on span "End Count" at bounding box center [755, 49] width 27 height 8
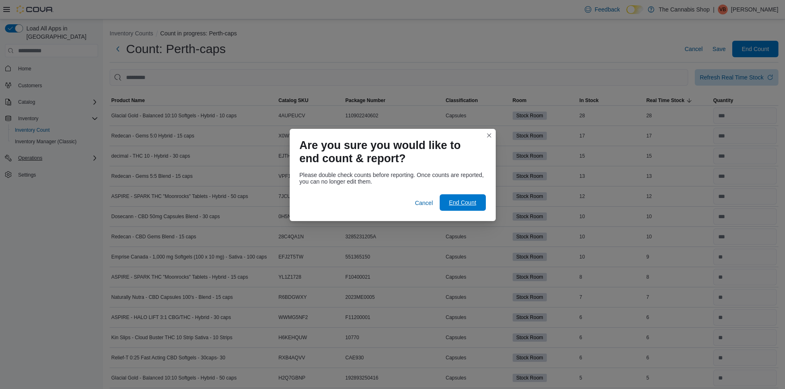
click at [468, 203] on span "End Count" at bounding box center [462, 203] width 27 height 8
